Goal: Transaction & Acquisition: Purchase product/service

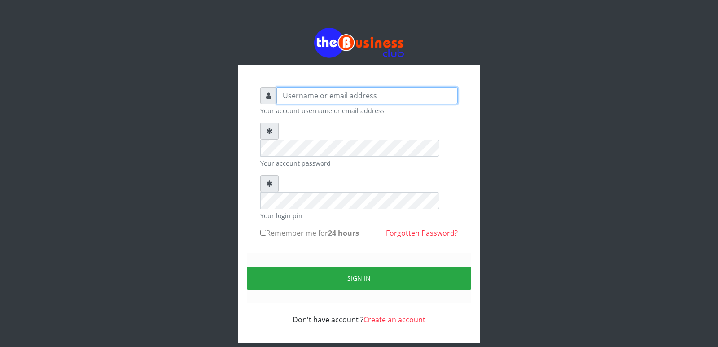
type input "cherpher"
click at [265, 230] on input "Remember me for 24 hours" at bounding box center [263, 233] width 6 height 6
checkbox input "true"
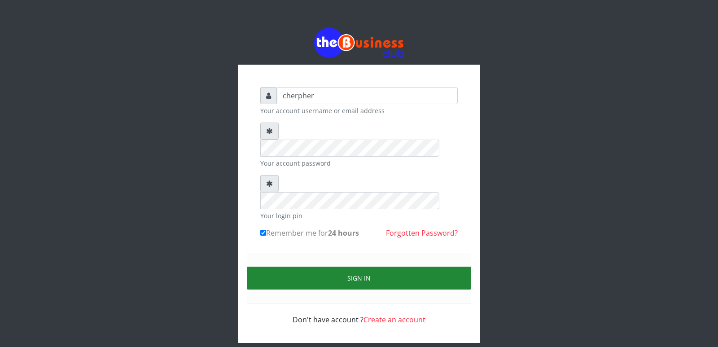
click at [305, 267] on button "Sign in" at bounding box center [359, 278] width 224 height 23
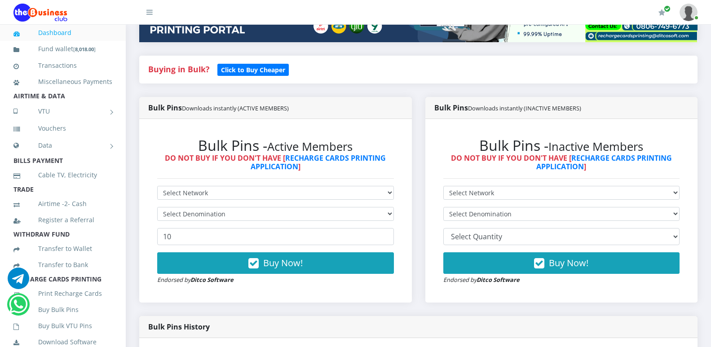
scroll to position [198, 0]
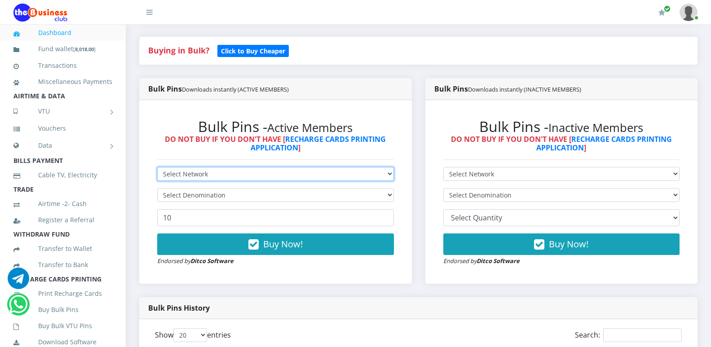
click at [362, 175] on select "Select Network MTN Globacom 9Mobile Airtel" at bounding box center [275, 174] width 237 height 14
select select "MTN"
click at [157, 167] on select "Select Network MTN Globacom 9Mobile Airtel" at bounding box center [275, 174] width 237 height 14
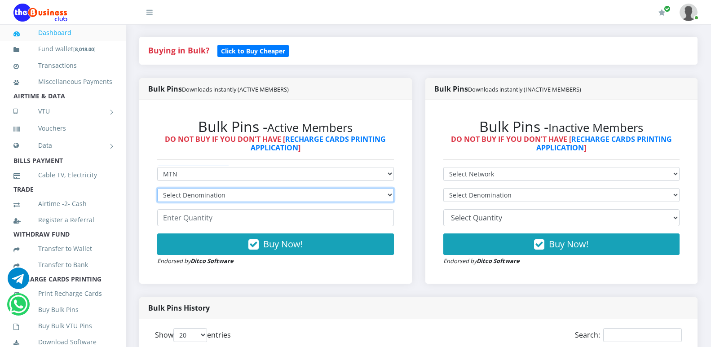
click at [368, 201] on select "Select Denomination MTN NGN100 - ₦96.94 MTN NGN200 - ₦193.88 MTN NGN400 - ₦387.…" at bounding box center [275, 195] width 237 height 14
select select "193.88-200"
click at [157, 188] on select "Select Denomination MTN NGN100 - ₦96.94 MTN NGN200 - ₦193.88 MTN NGN400 - ₦387.…" at bounding box center [275, 195] width 237 height 14
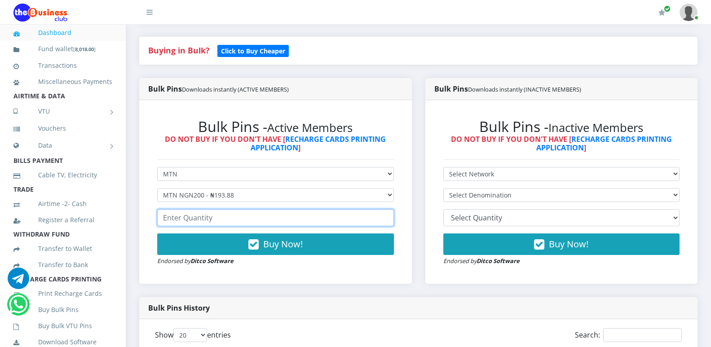
click at [335, 215] on input "number" at bounding box center [275, 217] width 237 height 17
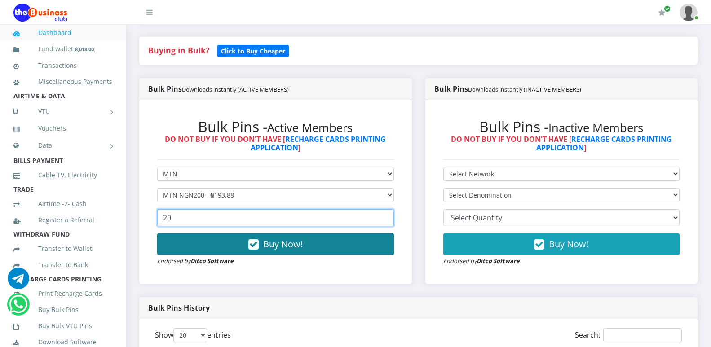
type input "20"
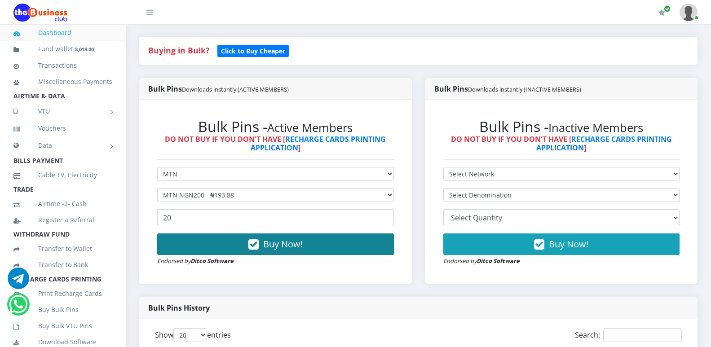
click at [349, 247] on button "Buy Now!" at bounding box center [275, 244] width 237 height 22
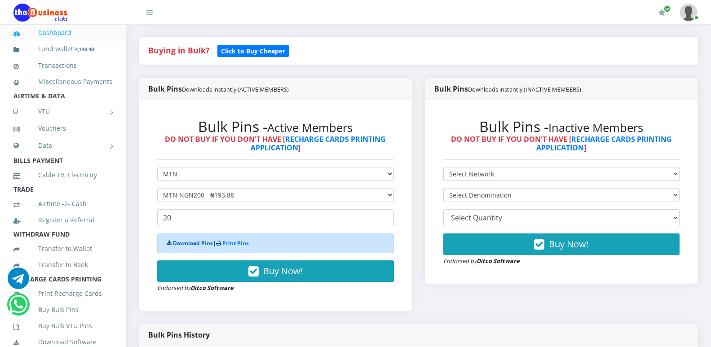
click at [201, 242] on link "Download Pins" at bounding box center [193, 243] width 40 height 8
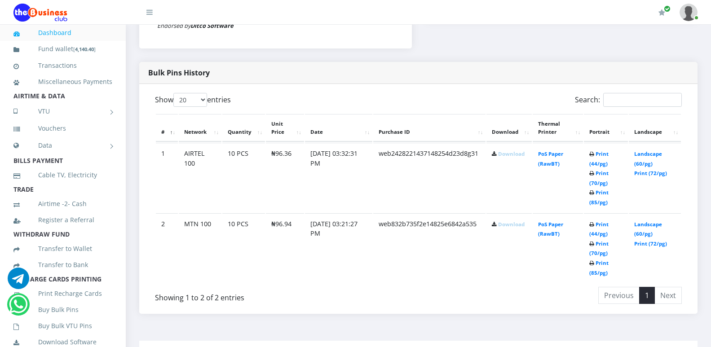
scroll to position [467, 0]
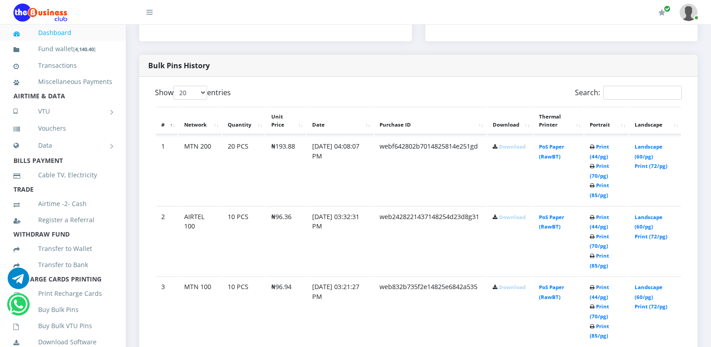
click at [509, 286] on link "Download" at bounding box center [512, 287] width 26 height 7
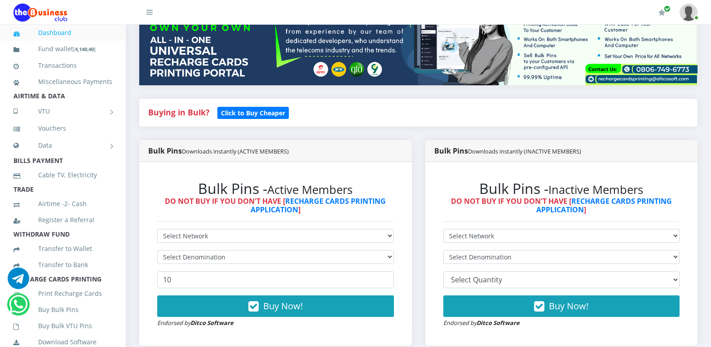
scroll to position [135, 0]
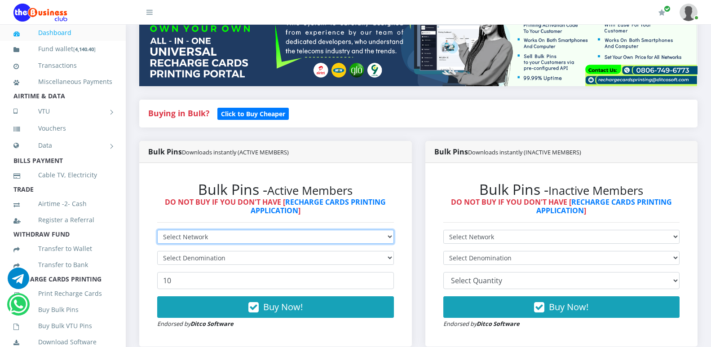
click at [381, 235] on select "Select Network MTN Globacom 9Mobile Airtel" at bounding box center [275, 237] width 237 height 14
select select "Airtel"
click at [157, 230] on select "Select Network MTN Globacom 9Mobile Airtel" at bounding box center [275, 237] width 237 height 14
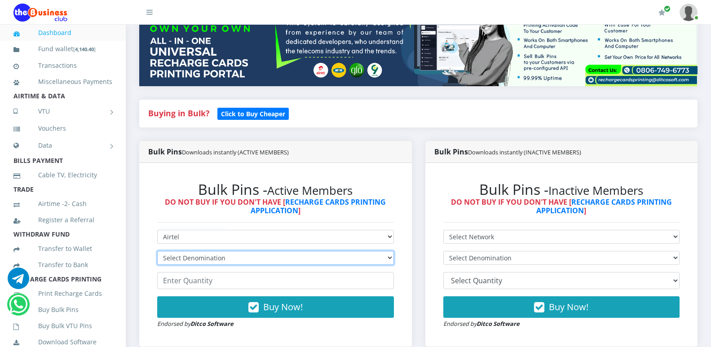
click at [345, 255] on select "Select Denomination Airtel NGN100 - ₦96.36 Airtel NGN200 - ₦192.72 Airtel NGN50…" at bounding box center [275, 258] width 237 height 14
select select "192.72-200"
click at [157, 251] on select "Select Denomination Airtel NGN100 - ₦96.36 Airtel NGN200 - ₦192.72 Airtel NGN50…" at bounding box center [275, 258] width 237 height 14
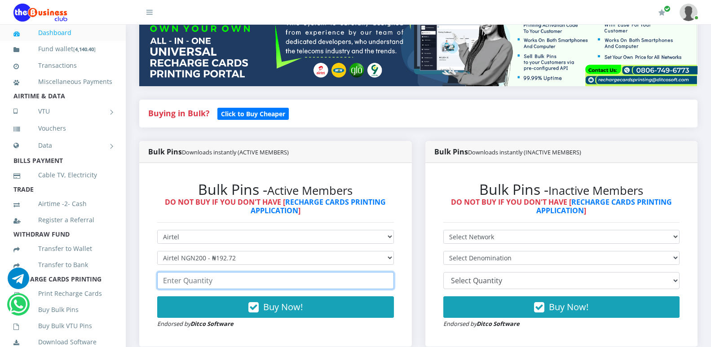
click at [365, 282] on input "number" at bounding box center [275, 280] width 237 height 17
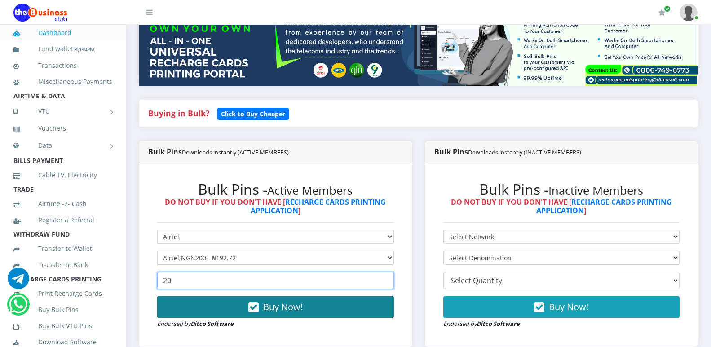
type input "20"
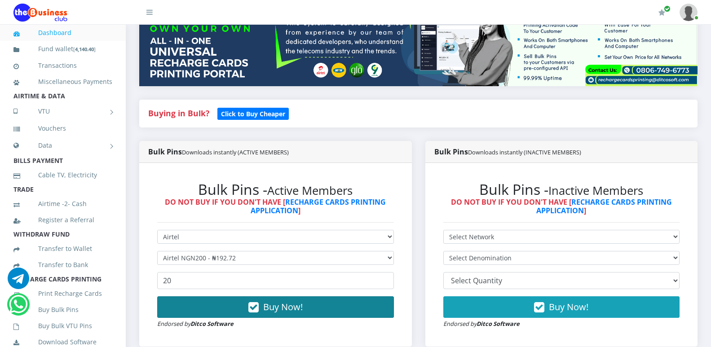
click at [376, 310] on button "Buy Now!" at bounding box center [275, 307] width 237 height 22
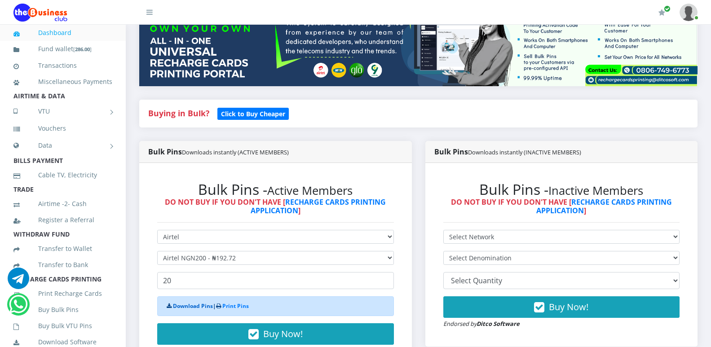
click at [198, 306] on link "Download Pins" at bounding box center [193, 306] width 40 height 8
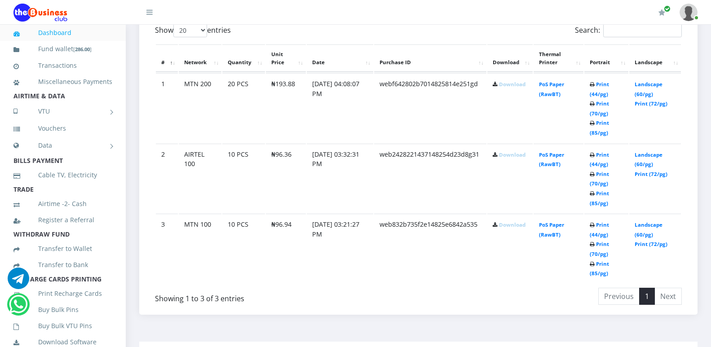
scroll to position [530, 0]
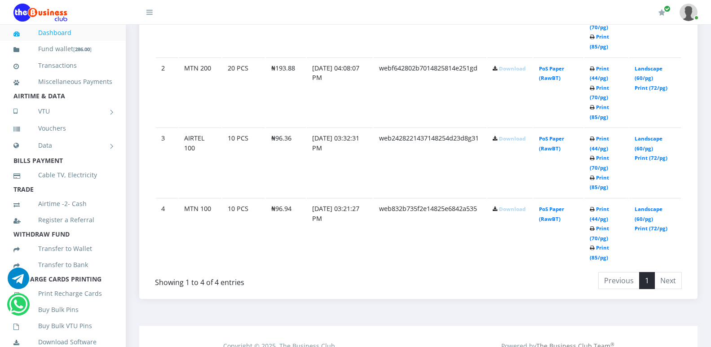
scroll to position [593, 0]
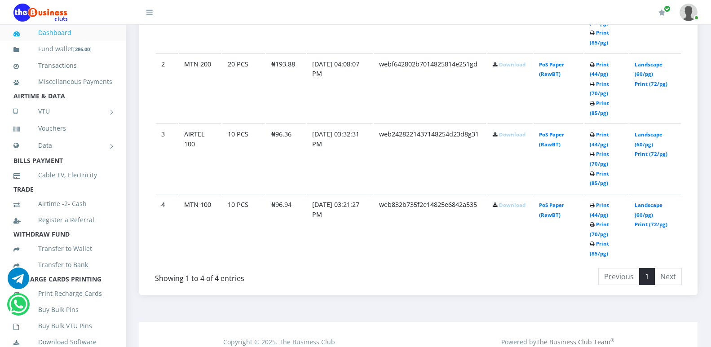
click at [519, 202] on link "Download" at bounding box center [512, 205] width 26 height 7
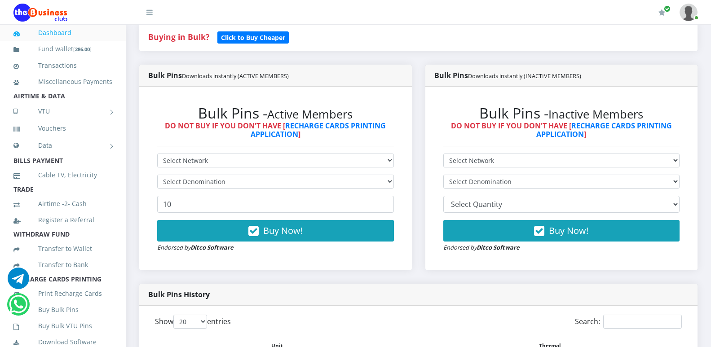
scroll to position [198, 0]
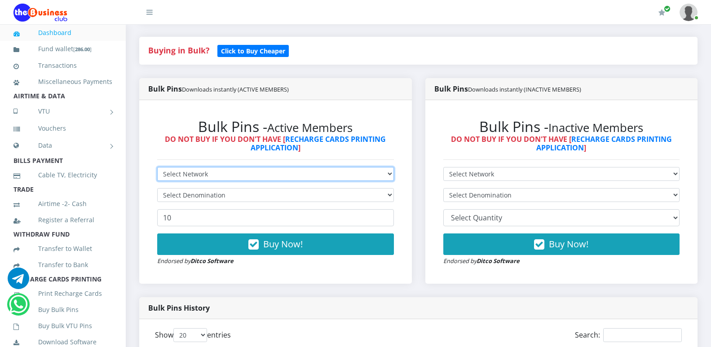
click at [378, 170] on select "Select Network MTN Globacom 9Mobile Airtel" at bounding box center [275, 174] width 237 height 14
select select "Glo"
click at [157, 167] on select "Select Network MTN Globacom 9Mobile Airtel" at bounding box center [275, 174] width 237 height 14
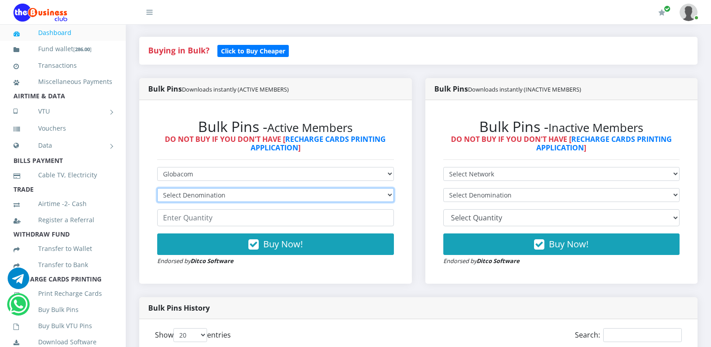
click at [357, 200] on select "Select Denomination Glo NGN100 - ₦96.45 Glo NGN200 - ₦192.90 Glo NGN500 - ₦482.…" at bounding box center [275, 195] width 237 height 14
select select "192.9-200"
click at [157, 188] on select "Select Denomination Glo NGN100 - ₦96.45 Glo NGN200 - ₦192.90 Glo NGN500 - ₦482.…" at bounding box center [275, 195] width 237 height 14
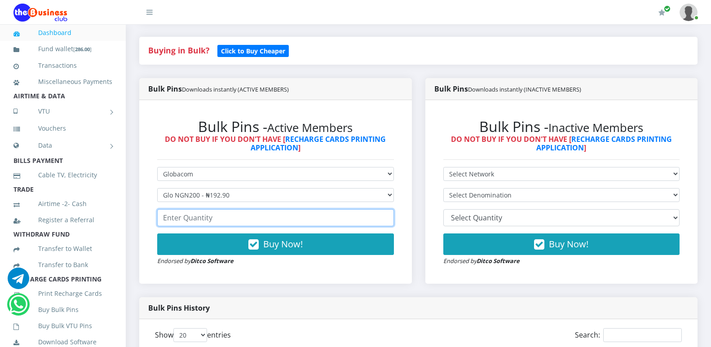
click at [329, 222] on input "number" at bounding box center [275, 217] width 237 height 17
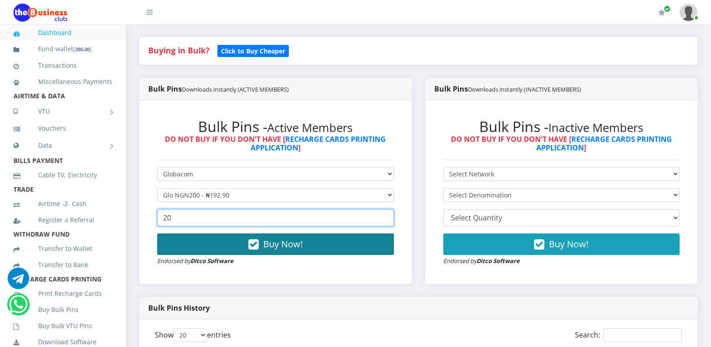
type input "20"
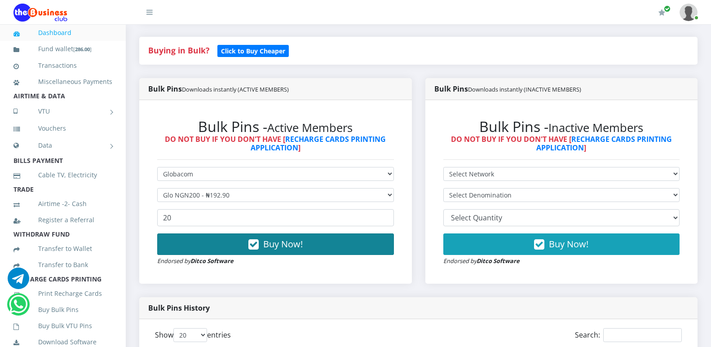
click at [364, 245] on button "Buy Now!" at bounding box center [275, 244] width 237 height 22
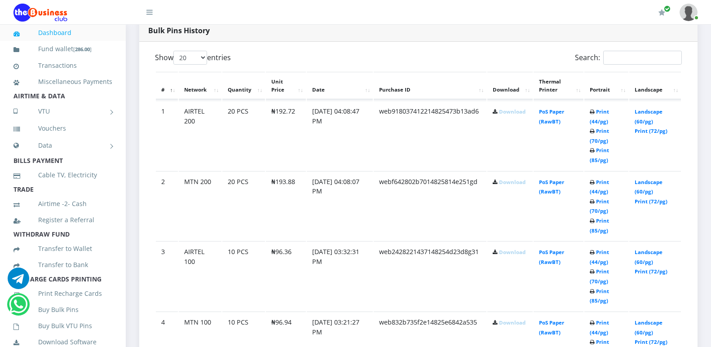
scroll to position [485, 0]
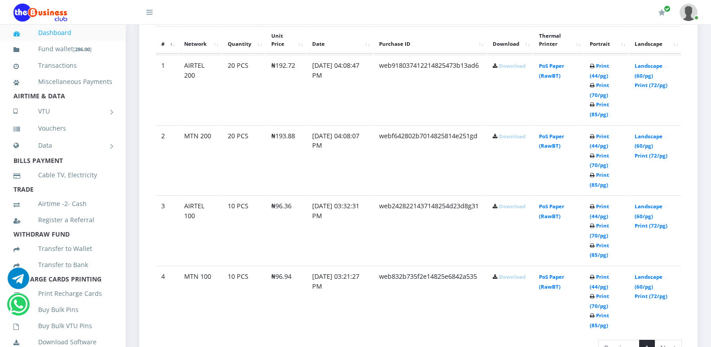
scroll to position [503, 0]
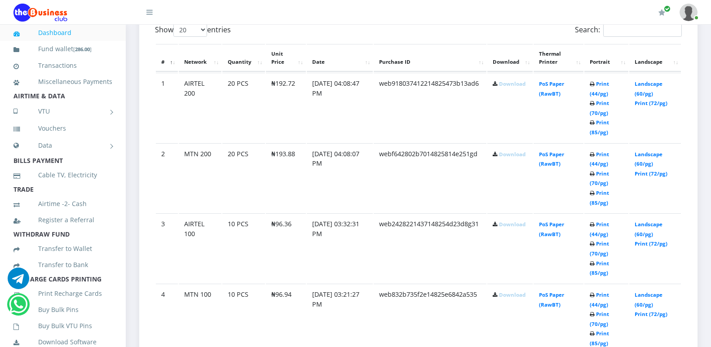
click at [512, 84] on link "Download" at bounding box center [512, 83] width 26 height 7
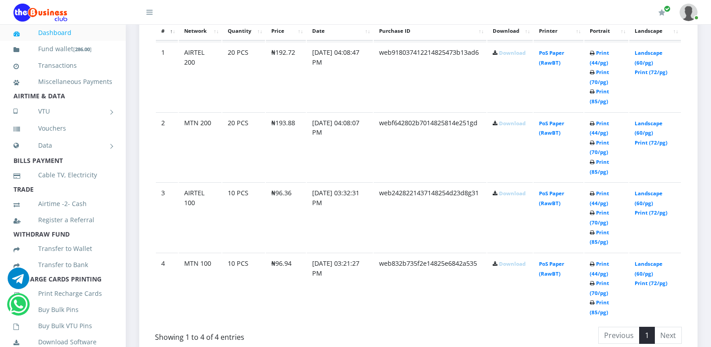
scroll to position [548, 0]
